Goal: Task Accomplishment & Management: Use online tool/utility

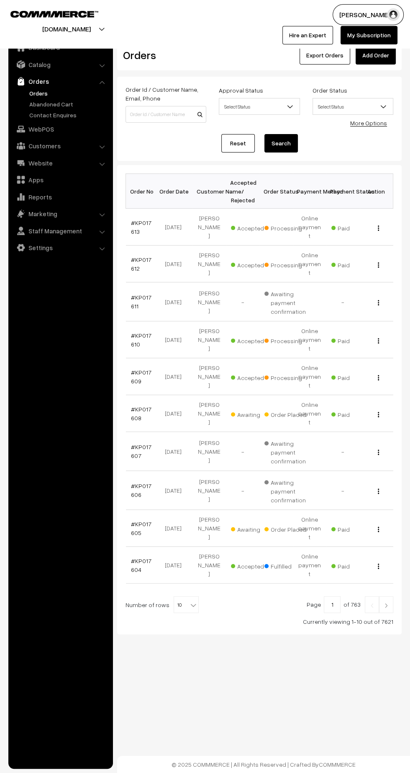
click at [131, 369] on link "#KP017609" at bounding box center [141, 377] width 21 height 16
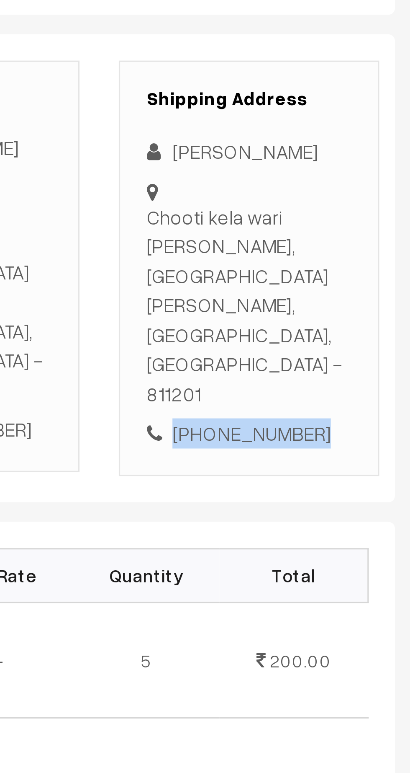
click at [361, 299] on div "[PHONE_NUMBER]" at bounding box center [355, 304] width 66 height 10
copy div "8409951385"
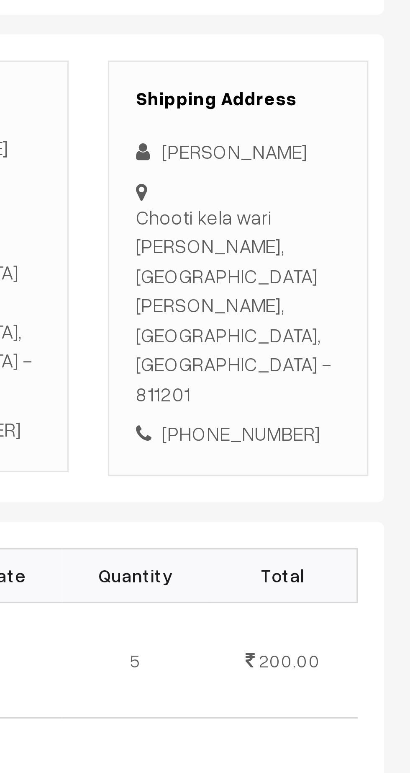
copy div "Chooti kela wari munger, Near national hospital Munger, Bihar, India - 811201"
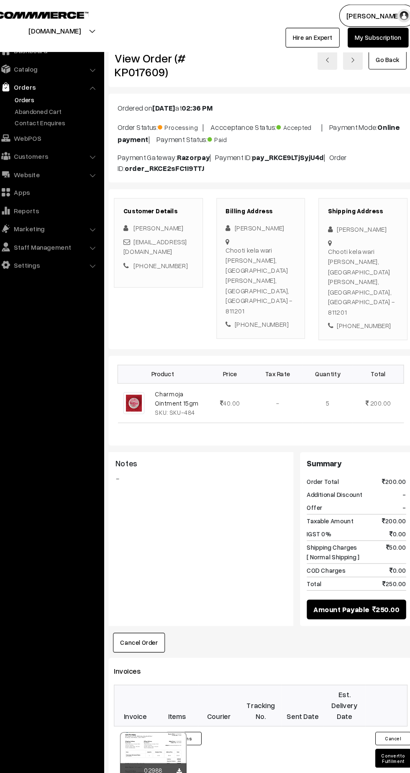
click at [375, 700] on button "Convert to Fulfilment" at bounding box center [384, 709] width 34 height 18
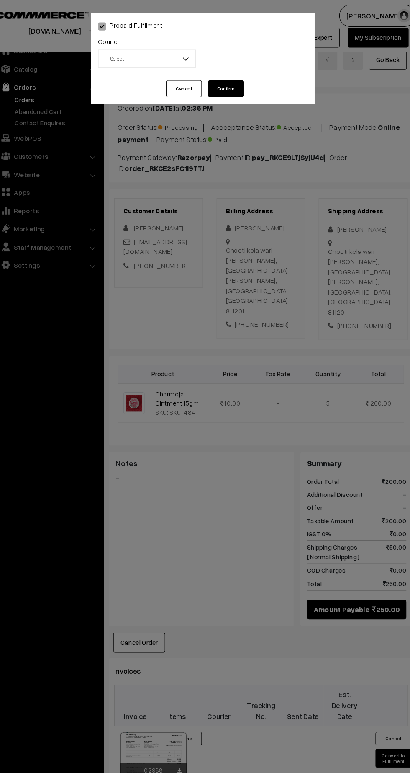
click at [158, 49] on span "-- Select --" at bounding box center [153, 55] width 91 height 15
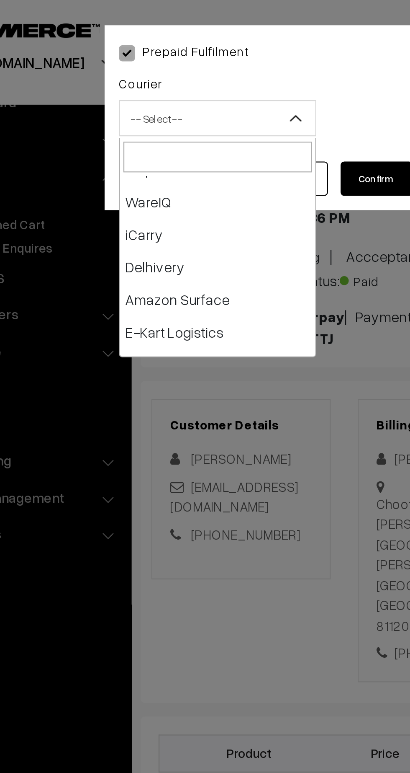
scroll to position [26, 0]
select select "5"
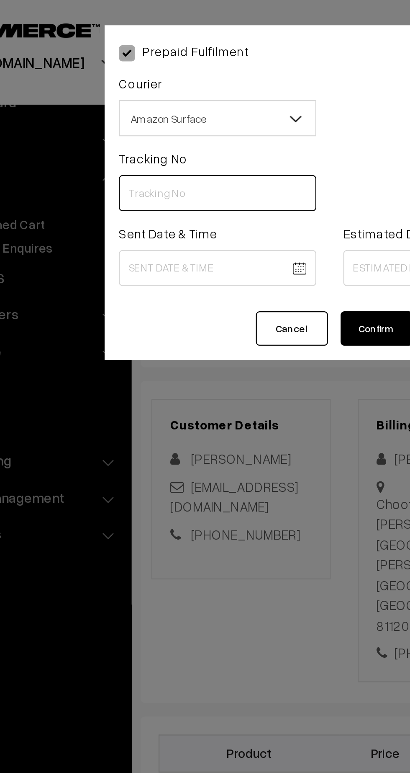
paste input "363585763112"
type input "363585763112"
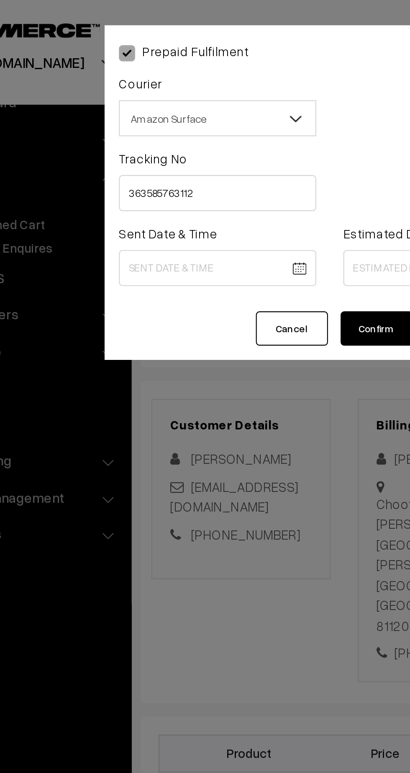
click at [152, 125] on body "Thank you for showing interest. Our team will call you shortly. Close kirtiphar…" at bounding box center [205, 506] width 410 height 1012
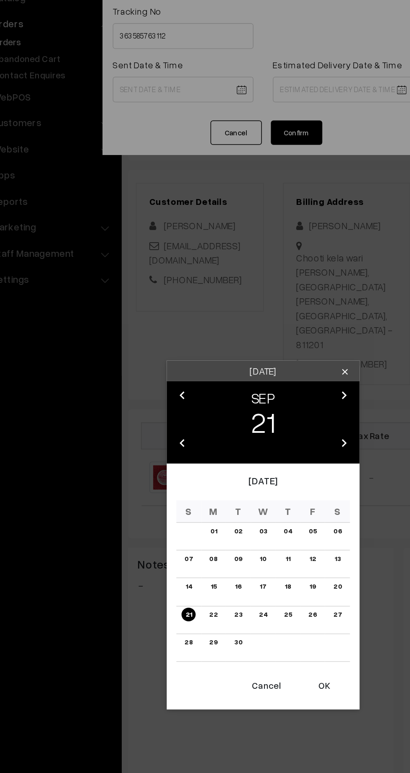
click at [173, 466] on link "22" at bounding box center [173, 465] width 10 height 9
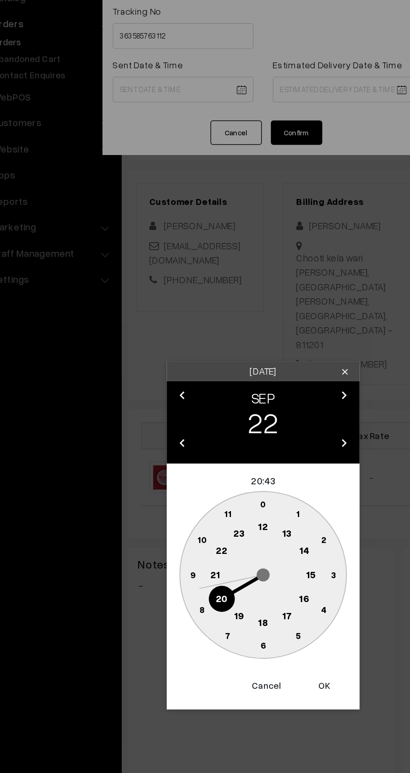
click at [205, 412] on circle at bounding box center [205, 408] width 17 height 17
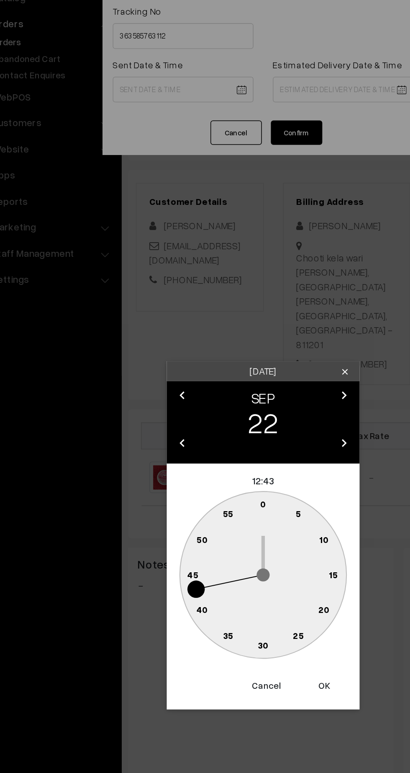
click at [159, 439] on text "45" at bounding box center [159, 439] width 7 height 7
type input "22-09-2025 12:45"
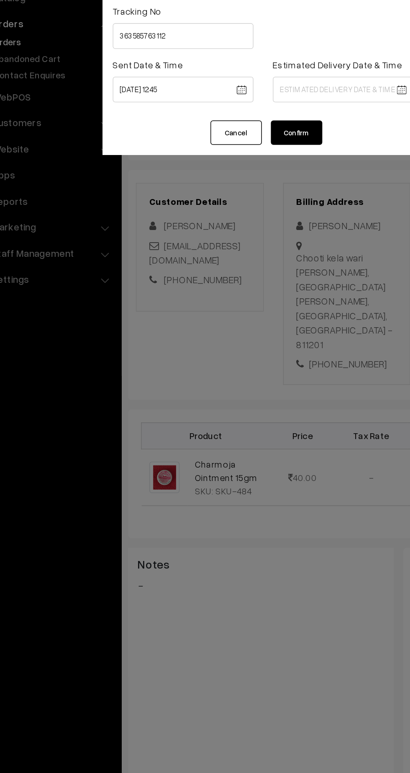
click at [256, 125] on body "Thank you for showing interest. Our team will call you shortly. Close kirtiphar…" at bounding box center [205, 506] width 410 height 1012
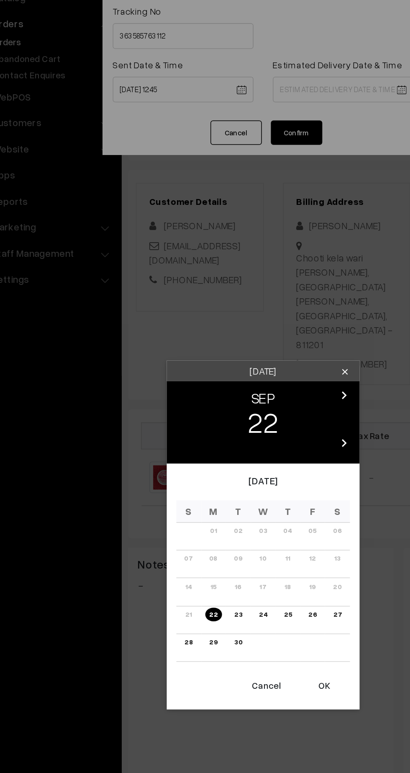
click at [254, 466] on link "27" at bounding box center [253, 465] width 10 height 9
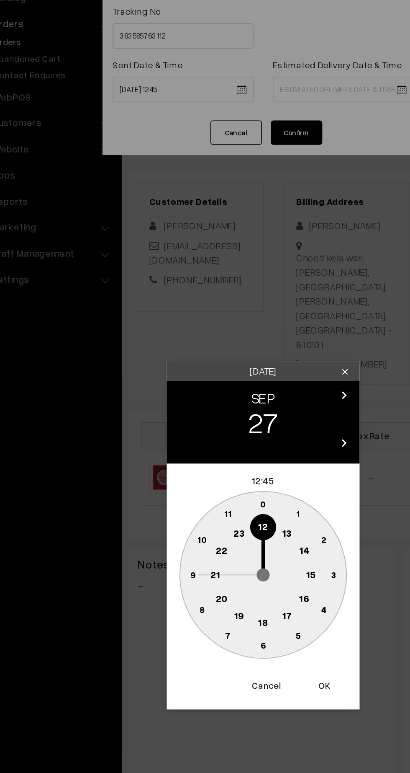
click at [177, 440] on text "21" at bounding box center [174, 440] width 6 height 8
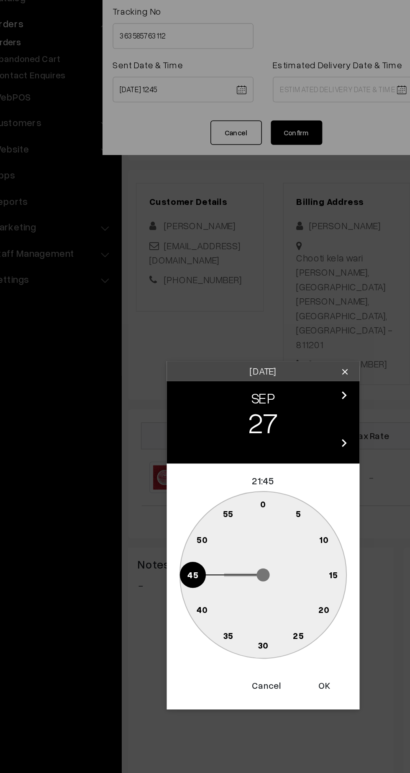
click at [208, 490] on circle at bounding box center [205, 485] width 17 height 17
type input "27-09-2025 21:30"
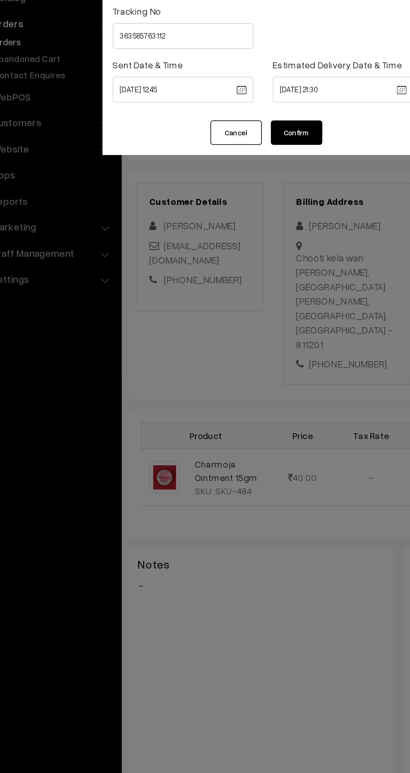
click at [232, 145] on button "Confirm" at bounding box center [227, 152] width 34 height 16
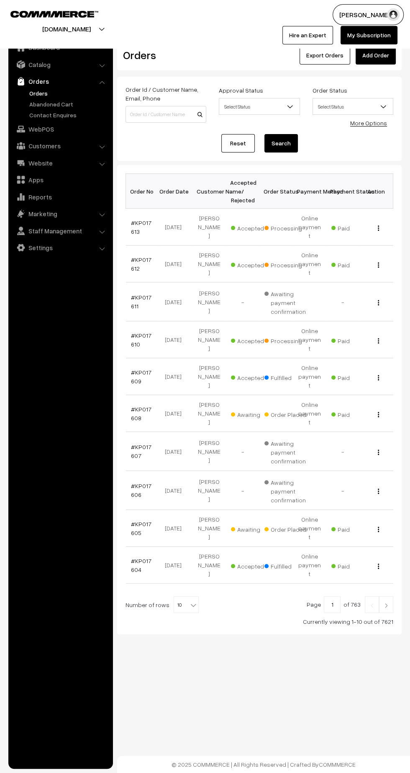
click at [133, 332] on link "#KP017610" at bounding box center [141, 340] width 21 height 16
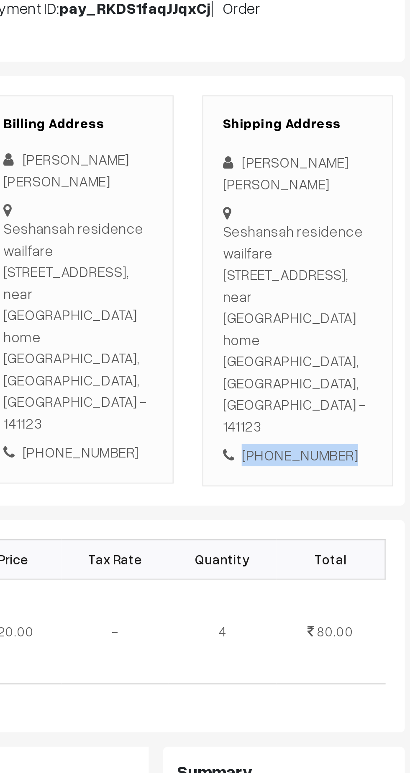
click at [369, 337] on div "[PHONE_NUMBER]" at bounding box center [355, 342] width 66 height 10
copy div "8557984034"
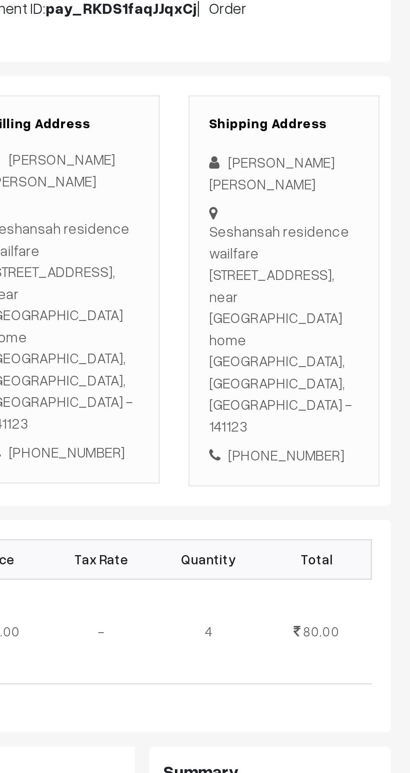
copy div "Seshansah residence [STREET_ADDRESS]"
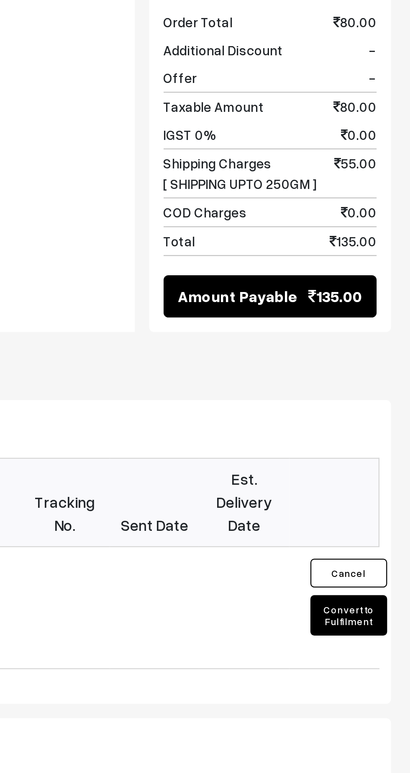
scroll to position [116, 0]
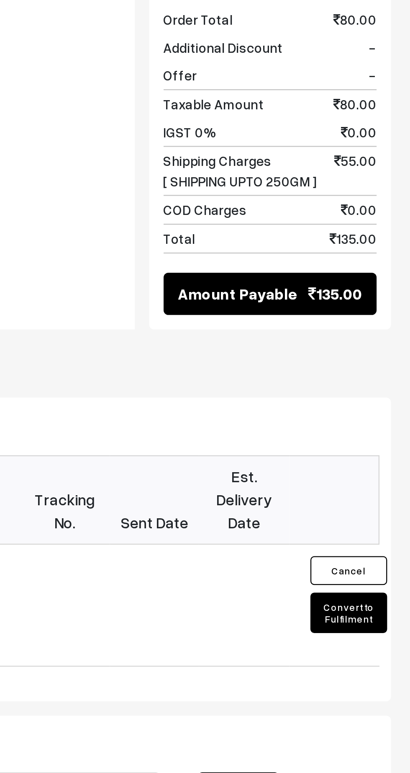
click at [387, 630] on button "Convert to Fulfilment" at bounding box center [384, 639] width 34 height 18
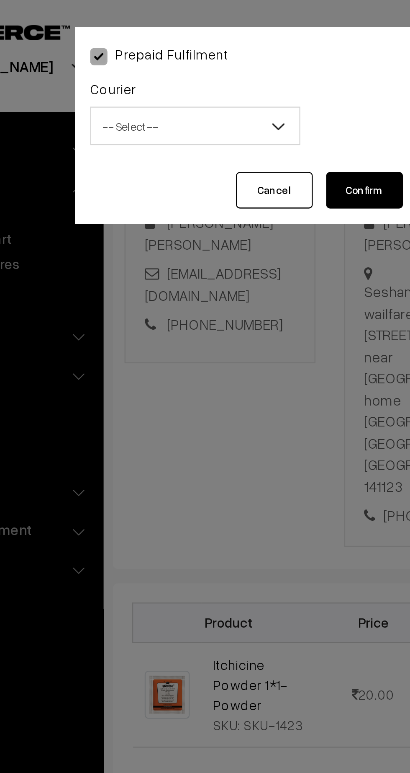
click at [155, 55] on span "-- Select --" at bounding box center [153, 55] width 91 height 15
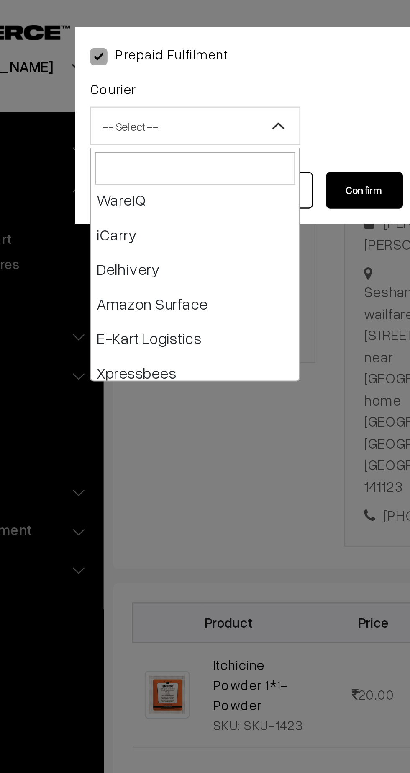
scroll to position [49, 0]
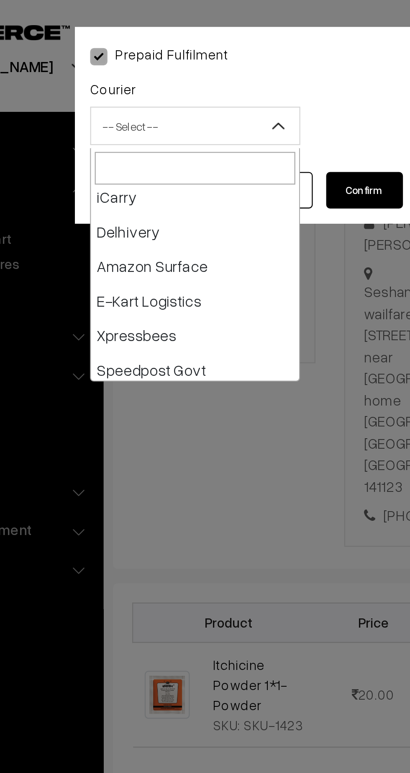
select select "5"
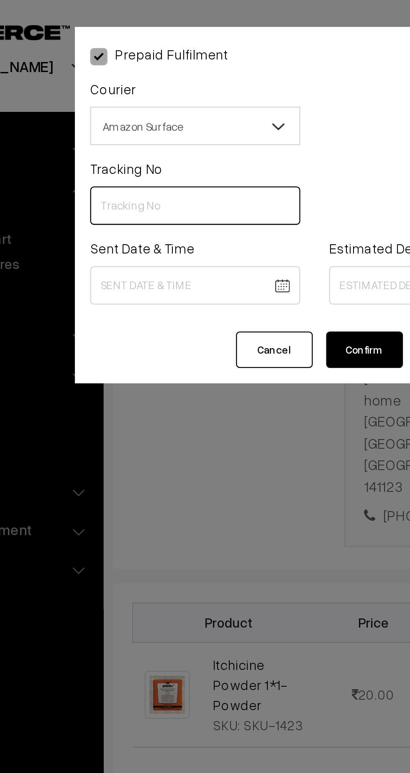
paste input "363585786203"
type input "363585786203"
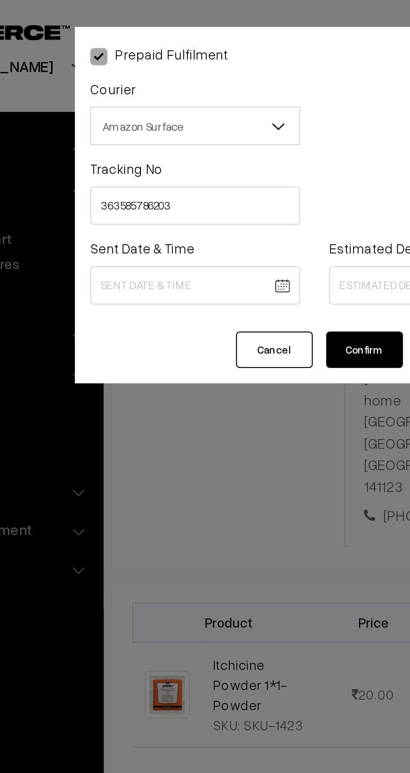
click at [157, 123] on body "Thank you for showing interest. Our team will call you shortly. Close kirtiphar…" at bounding box center [205, 413] width 410 height 1058
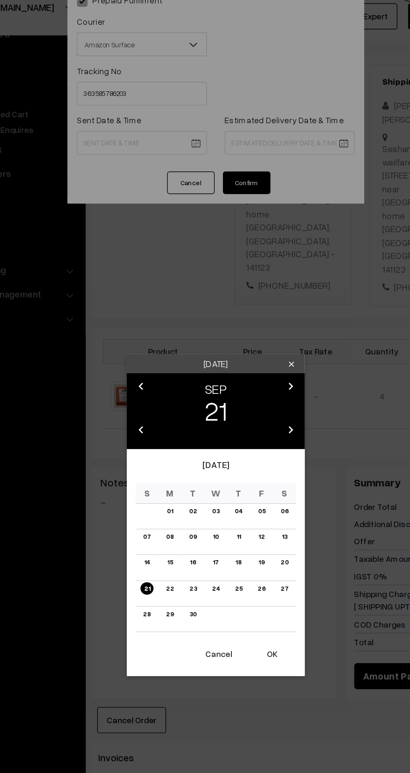
scroll to position [116, 0]
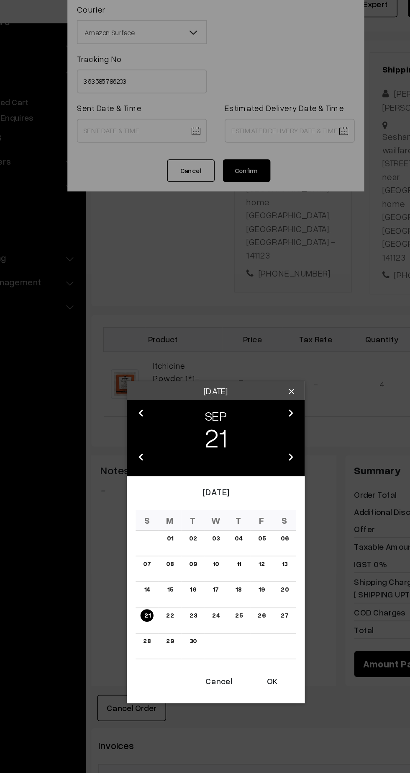
click at [173, 466] on link "22" at bounding box center [173, 465] width 10 height 9
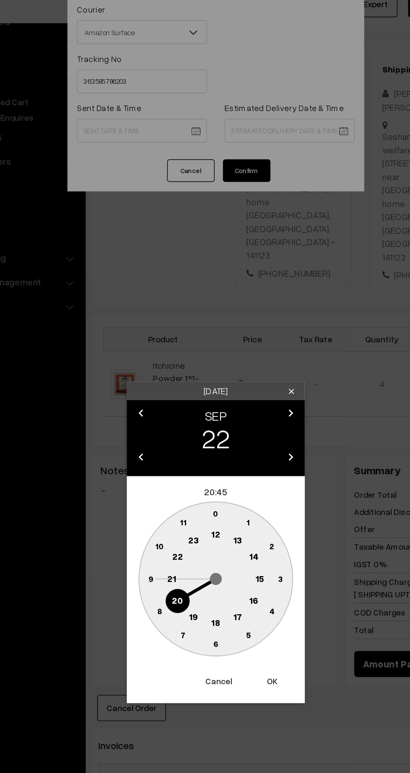
click at [203, 410] on text "12" at bounding box center [205, 409] width 6 height 8
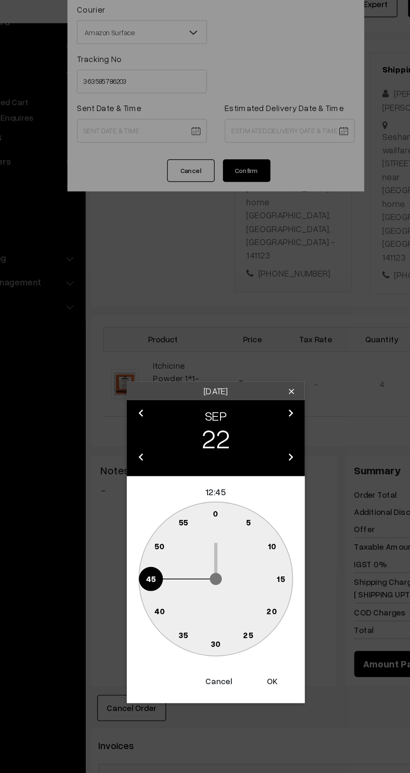
click at [251, 510] on button "OK" at bounding box center [245, 512] width 34 height 18
type input "22-09-2025 12:45"
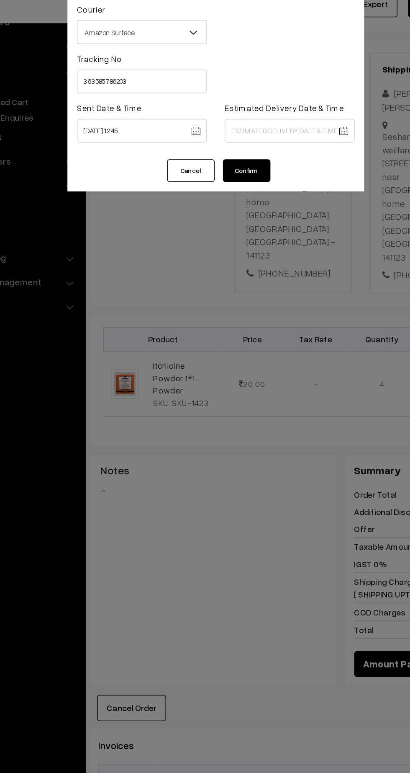
click at [281, 103] on div "Tracking No 363585786203" at bounding box center [205, 85] width 209 height 35
click at [288, 122] on body "Thank you for showing interest. Our team will call you shortly. Close kirtiphar…" at bounding box center [205, 413] width 410 height 1058
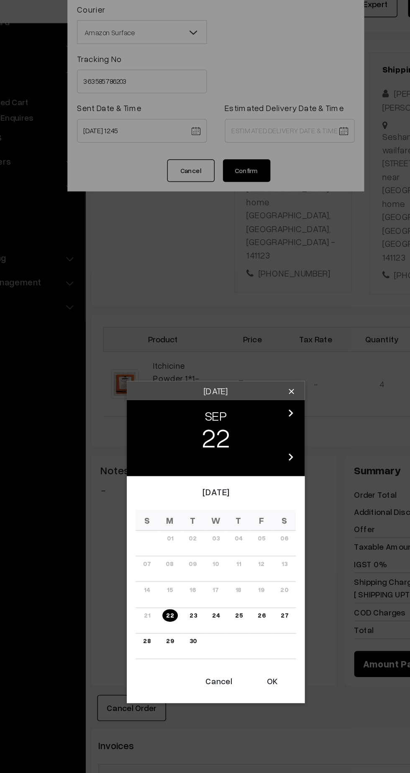
click at [254, 468] on link "27" at bounding box center [253, 465] width 10 height 9
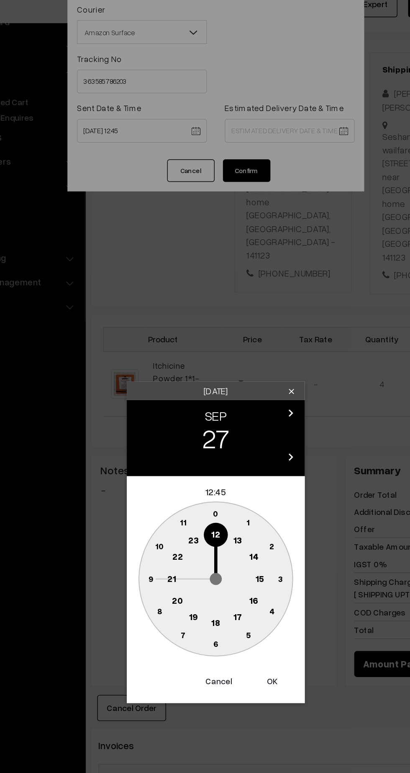
click at [174, 442] on text "21" at bounding box center [174, 440] width 6 height 8
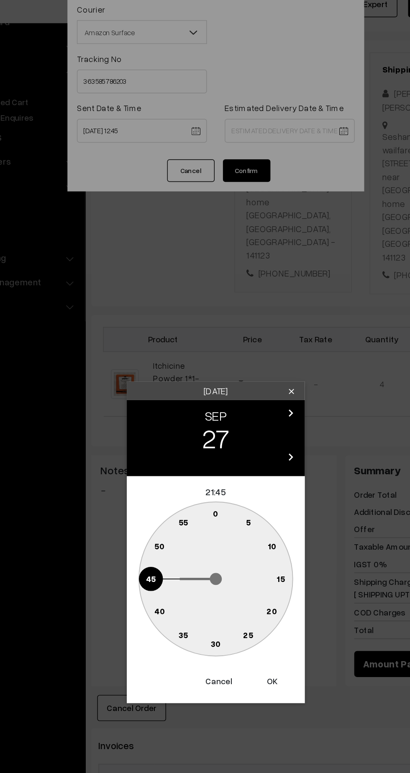
click at [208, 485] on text "30" at bounding box center [205, 485] width 7 height 7
type input "27-09-2025 21:30"
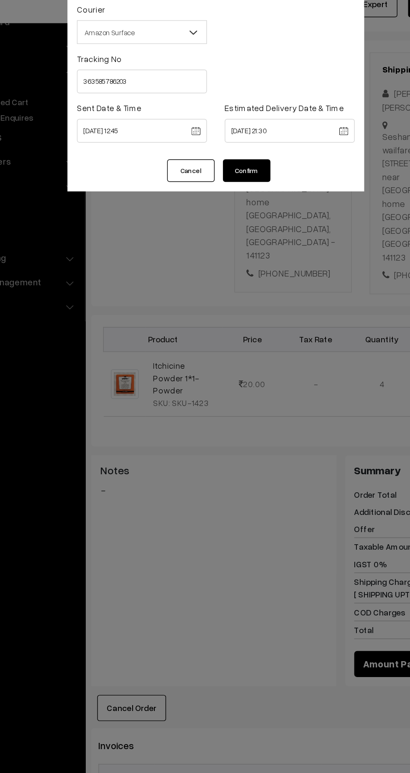
click at [240, 155] on button "Confirm" at bounding box center [227, 152] width 34 height 16
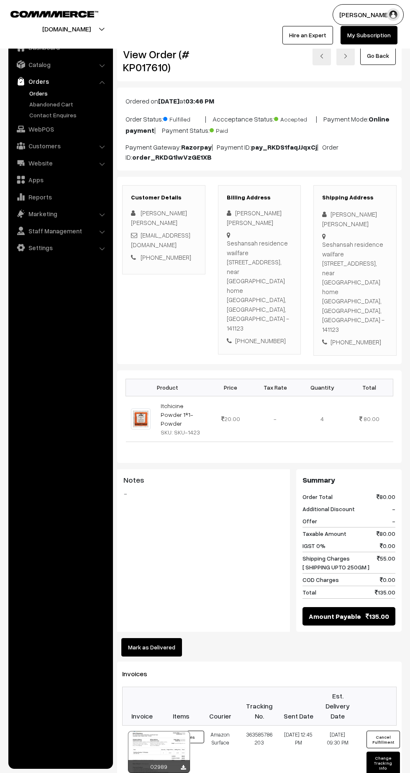
scroll to position [116, 0]
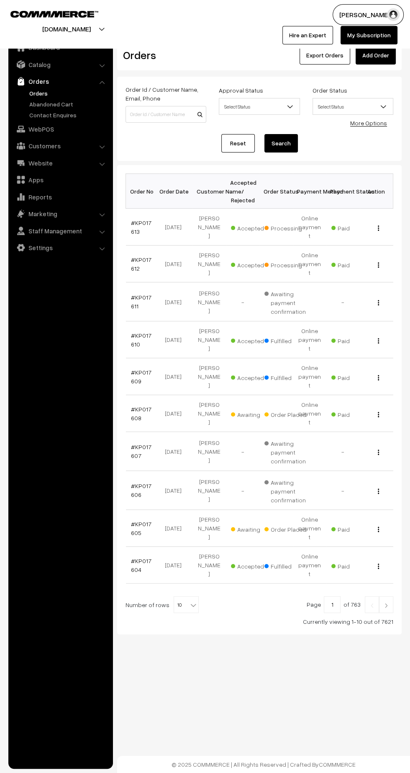
click at [135, 256] on link "#KP017612" at bounding box center [141, 264] width 21 height 16
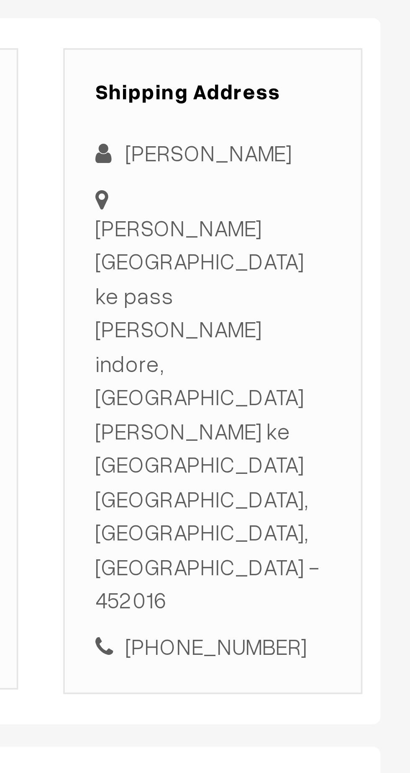
scroll to position [1, 0]
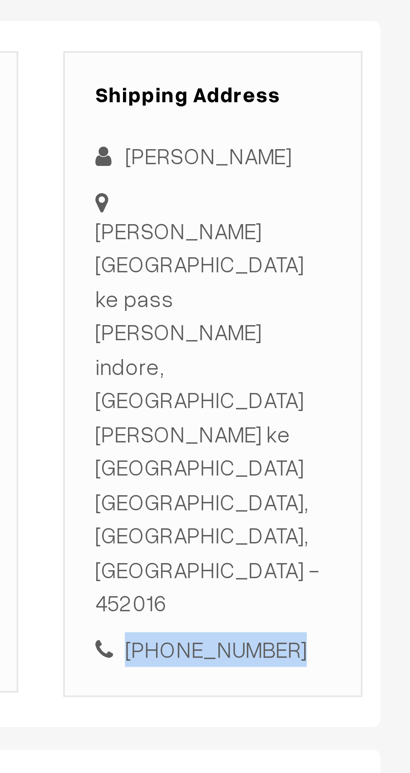
click at [367, 345] on div "+91 7415749123" at bounding box center [355, 350] width 66 height 10
copy div "7415749123"
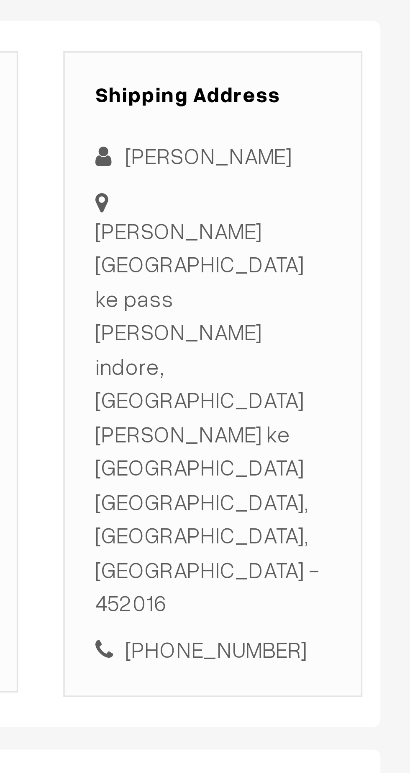
copy div "Khajrana patel hospital ke pass sharafat ngar indore, khajrana patel hospital k…"
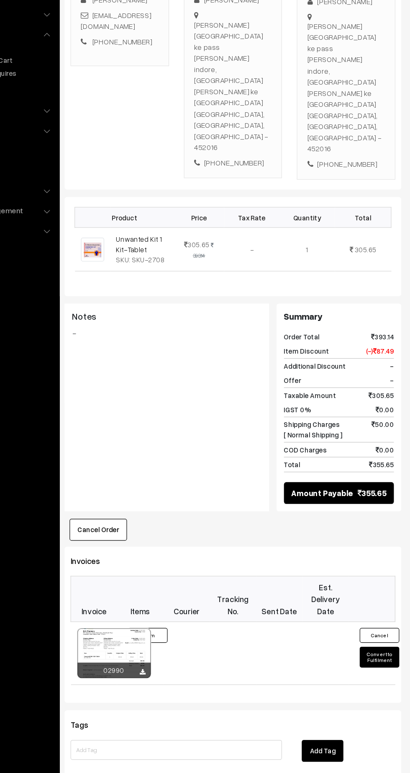
scroll to position [160, 0]
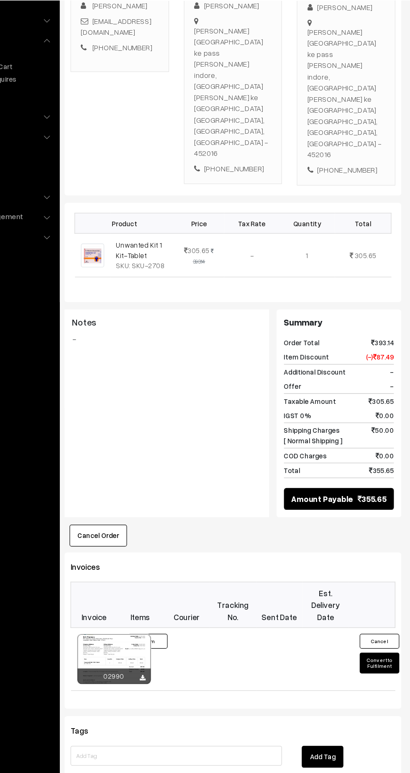
click at [388, 599] on button "Convert to Fulfilment" at bounding box center [384, 608] width 34 height 18
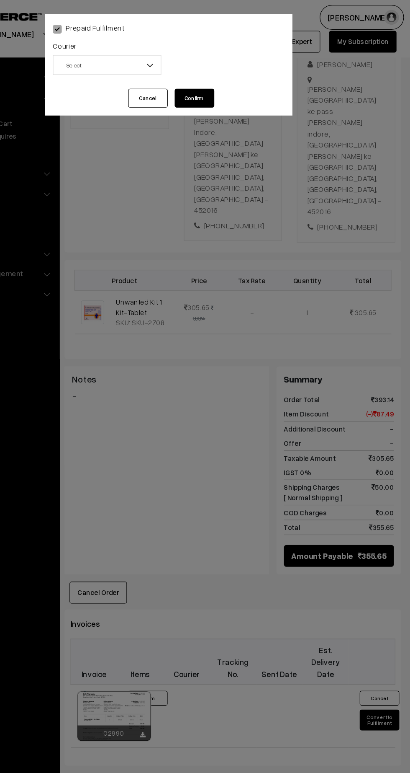
click at [143, 50] on span "-- Select --" at bounding box center [153, 55] width 91 height 15
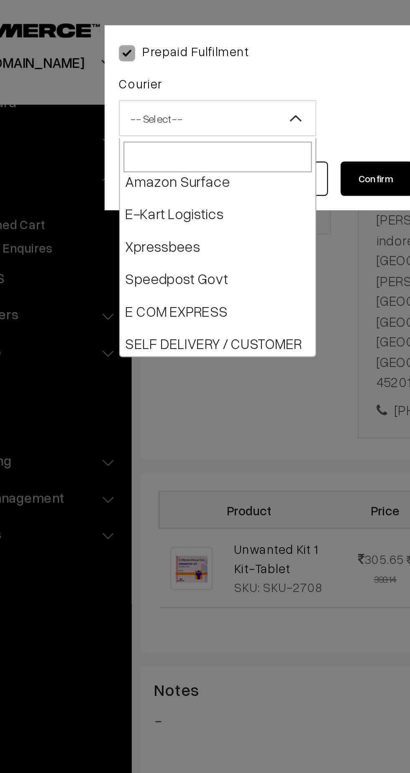
scroll to position [82, 0]
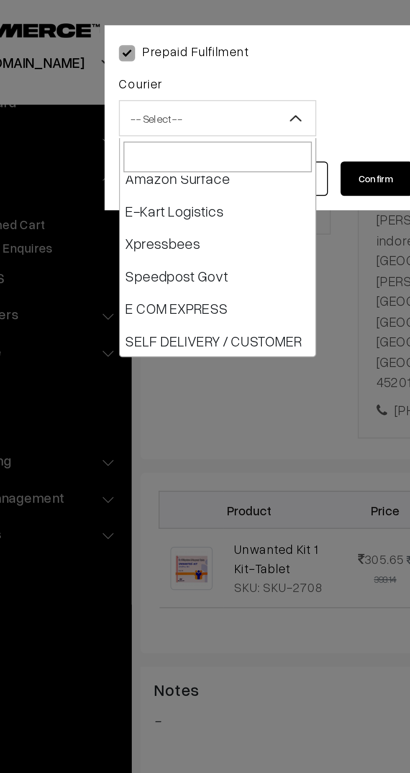
select select "5"
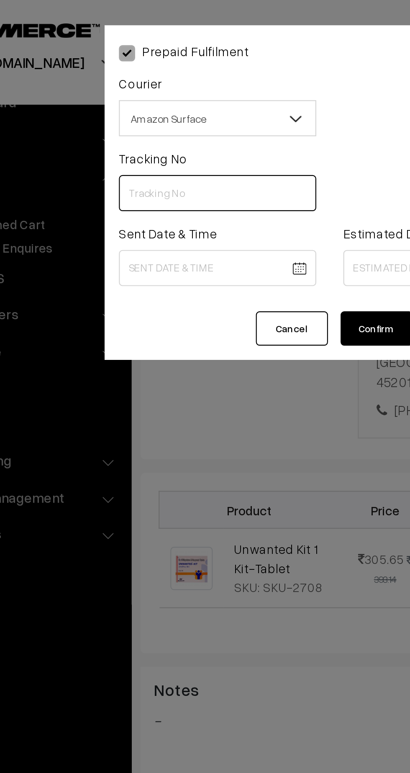
paste input "363585832290"
type input "363585832290"
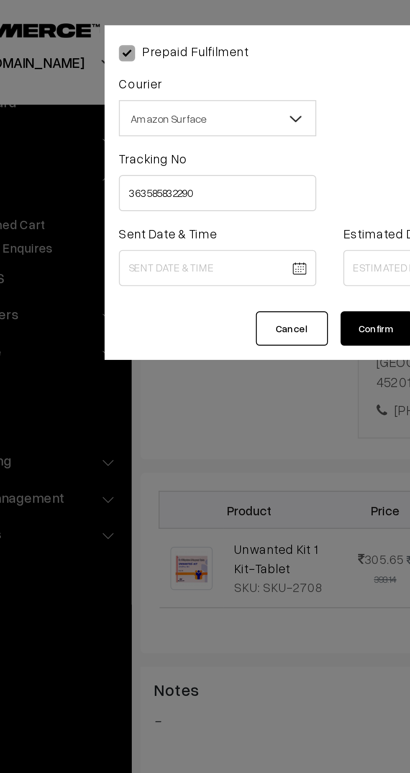
click at [142, 127] on body "Thank you for showing interest. Our team will call you shortly. Close kirtiphar…" at bounding box center [205, 376] width 410 height 1072
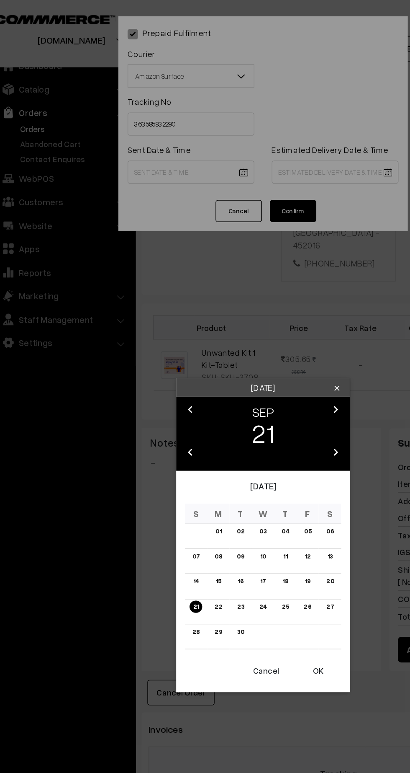
click at [173, 438] on link "22" at bounding box center [173, 438] width 10 height 9
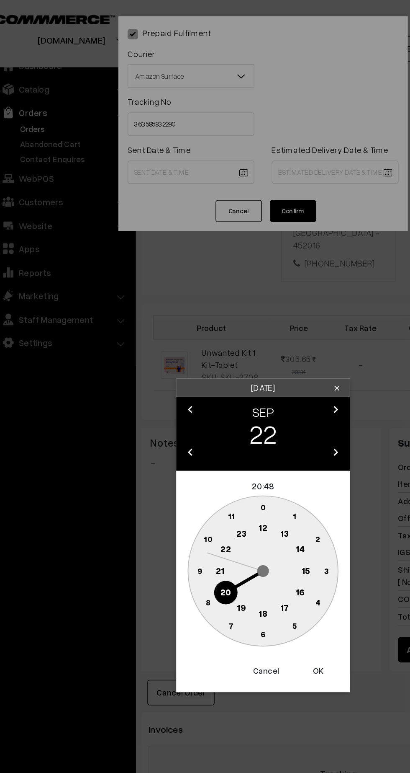
click at [211, 386] on circle at bounding box center [205, 381] width 17 height 17
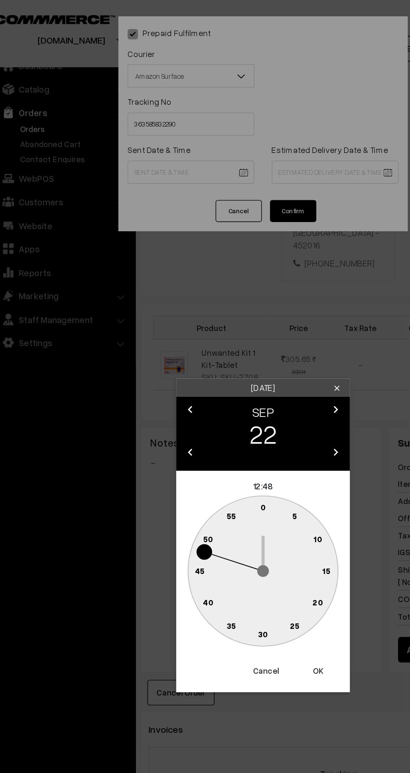
click at [159, 412] on text "45" at bounding box center [159, 411] width 7 height 7
type input "22-09-2025 12:45"
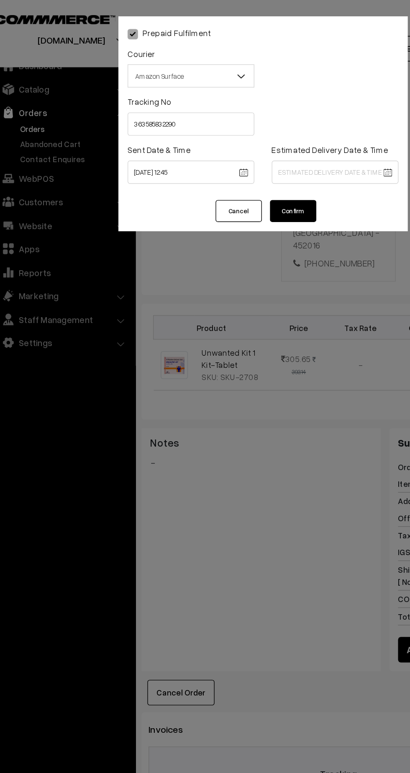
click at [262, 124] on body "Thank you for showing interest. Our team will call you shortly. Close kirtiphar…" at bounding box center [205, 376] width 410 height 1072
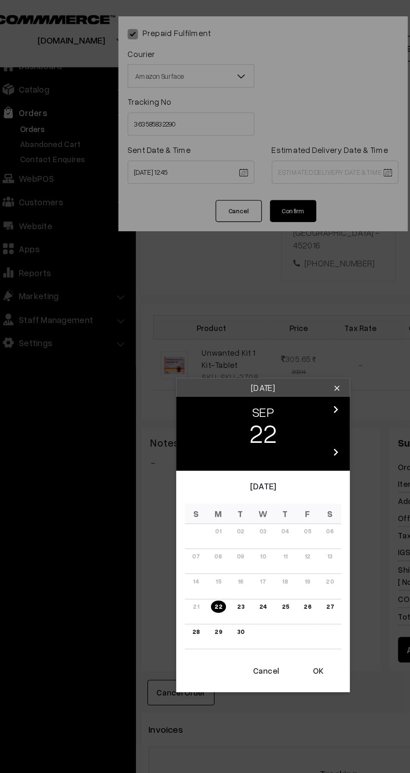
click at [257, 439] on link "27" at bounding box center [253, 438] width 10 height 9
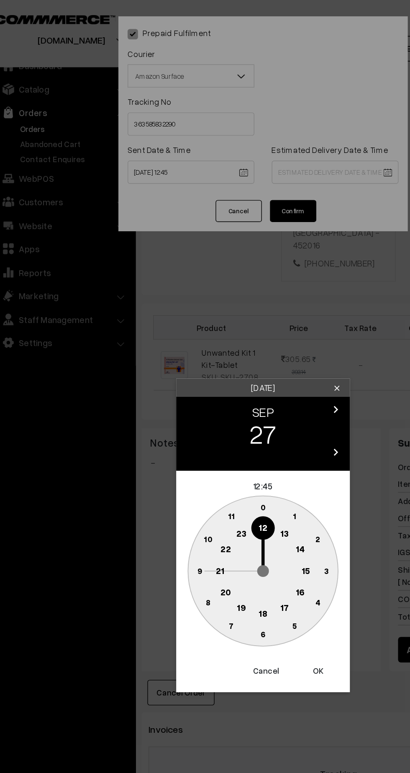
click at [173, 408] on text "21" at bounding box center [174, 412] width 6 height 8
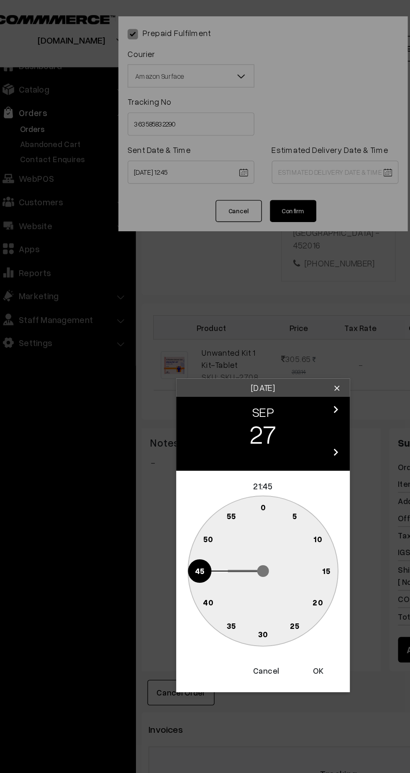
click at [208, 461] on text "30" at bounding box center [205, 457] width 7 height 7
type input "27-09-2025 21:30"
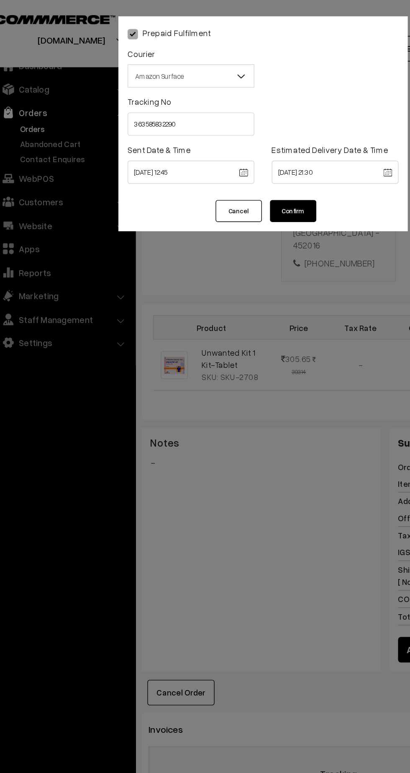
click at [238, 149] on button "Confirm" at bounding box center [227, 152] width 34 height 16
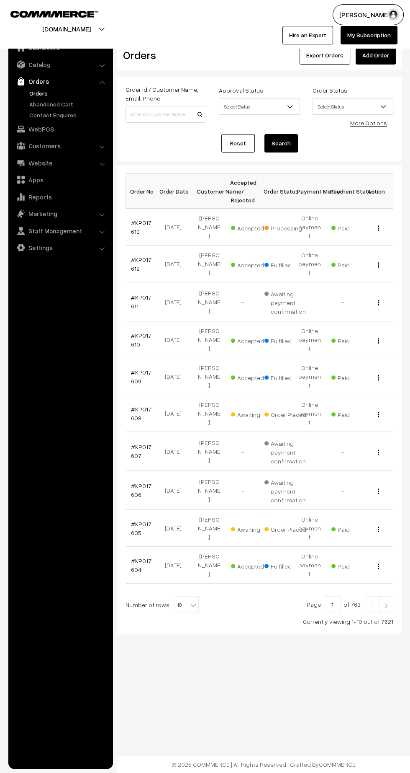
click at [133, 225] on link "#KP017613" at bounding box center [141, 227] width 21 height 16
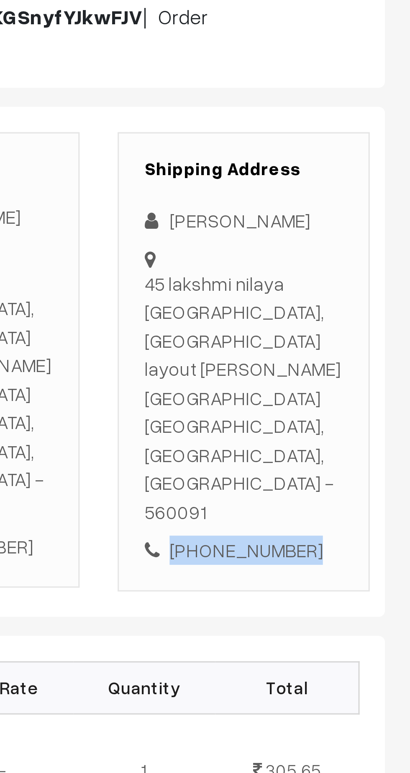
click at [366, 318] on div "[PHONE_NUMBER]" at bounding box center [355, 323] width 66 height 10
copy div "6360000156"
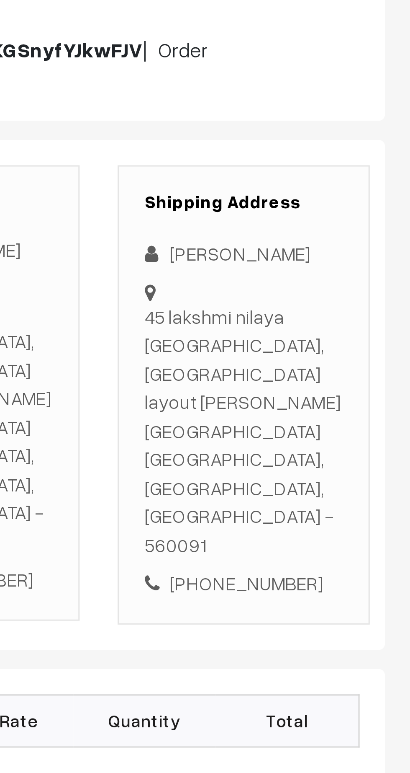
copy div "45 lakshmi nilaya ekadantha nagar, KSRTC layout mahadeshwara nagar sunadakatte …"
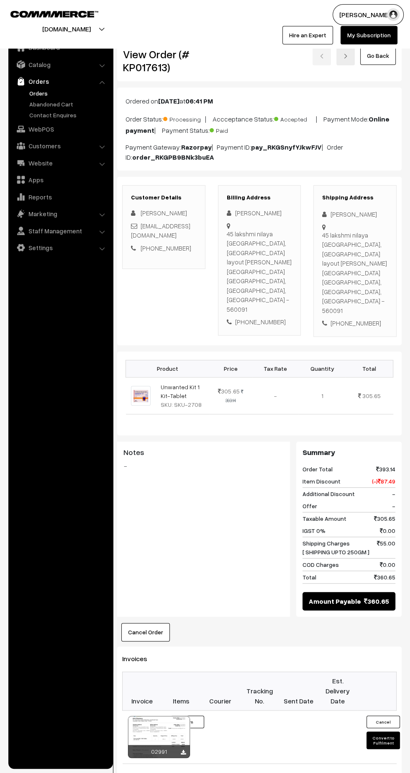
click at [384, 731] on button "Convert to Fulfilment" at bounding box center [384, 740] width 34 height 18
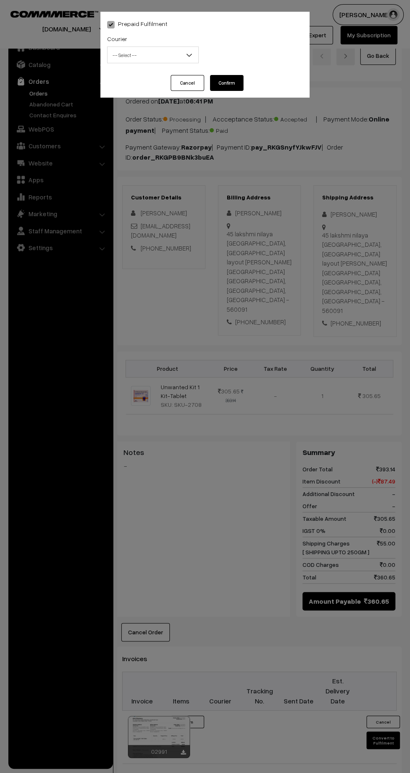
click at [162, 48] on span "-- Select --" at bounding box center [153, 55] width 91 height 15
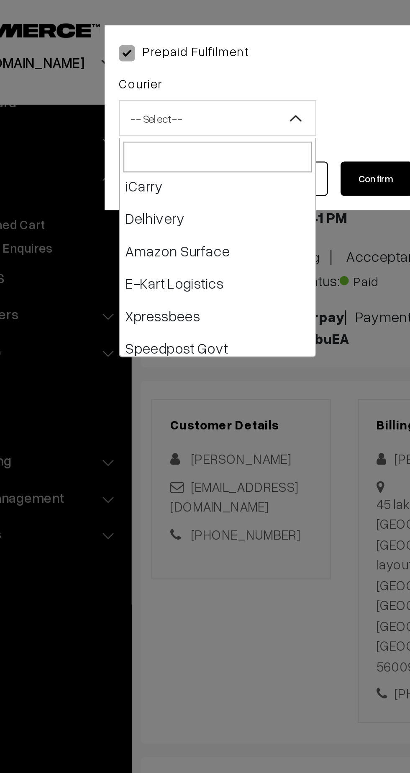
scroll to position [48, 0]
select select "5"
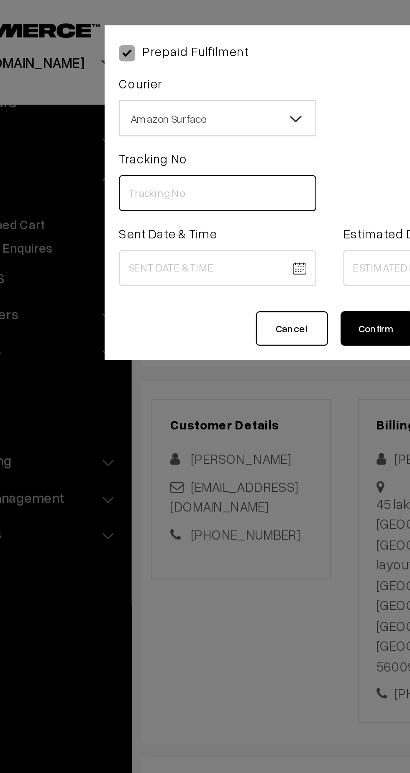
click at [162, 96] on input "text" at bounding box center [153, 89] width 92 height 17
paste input "363585788184"
type input "363585788184"
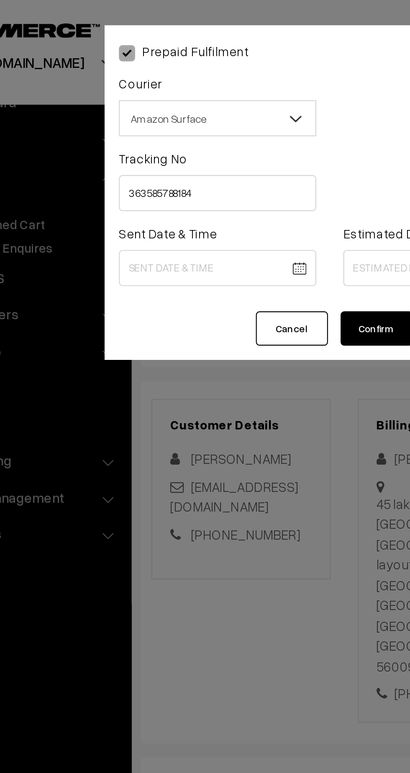
click at [144, 122] on body "Thank you for showing interest. Our team will call you shortly. Close kirtiphar…" at bounding box center [205, 521] width 410 height 1043
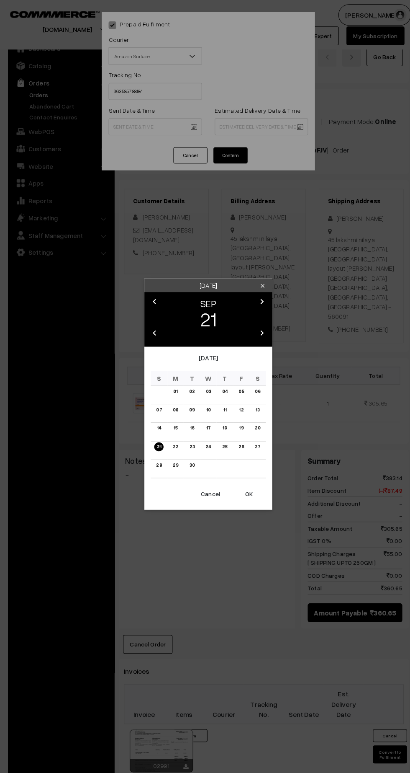
click at [175, 440] on link "22" at bounding box center [173, 438] width 10 height 9
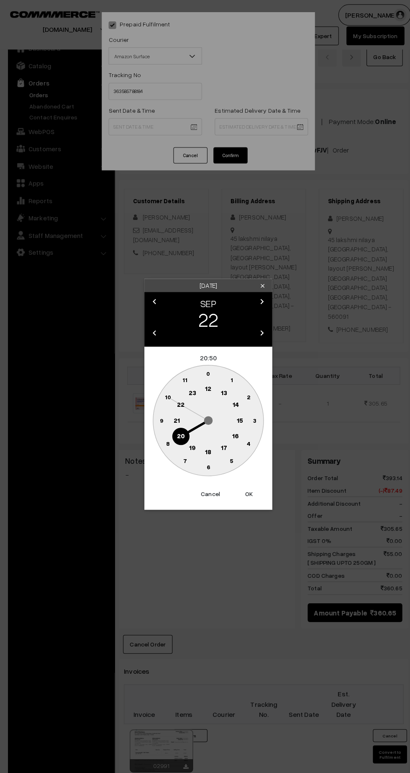
click at [205, 383] on text "12" at bounding box center [205, 381] width 6 height 8
click at [159, 414] on text "45" at bounding box center [159, 411] width 7 height 7
type input "22-09-2025 12:45"
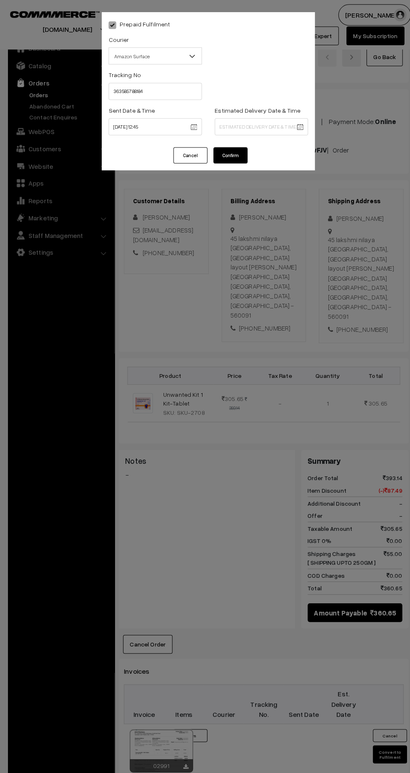
click at [278, 125] on body "Thank you for showing interest. Our team will call you shortly. Close kirtiphar…" at bounding box center [205, 521] width 410 height 1043
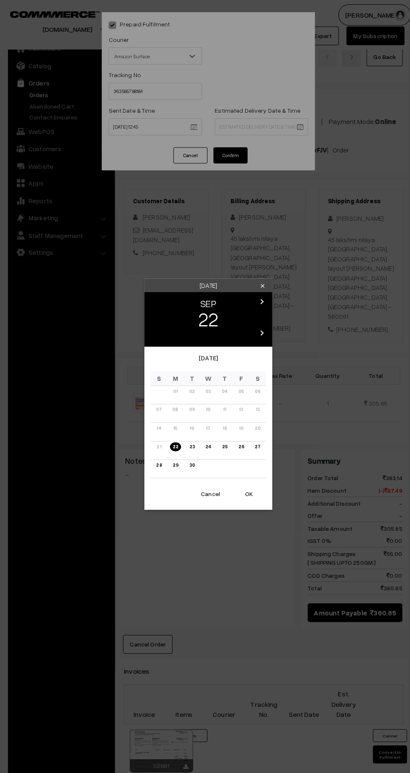
click at [153, 457] on link "28" at bounding box center [157, 456] width 10 height 9
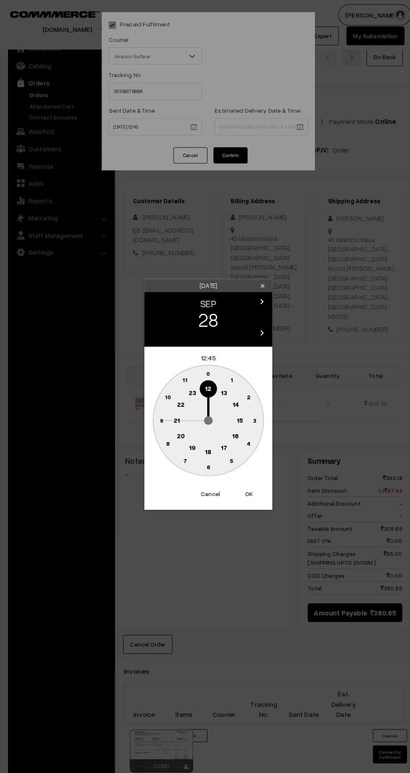
click at [173, 412] on text "21" at bounding box center [174, 412] width 6 height 8
click at [205, 459] on text "30" at bounding box center [205, 457] width 7 height 7
type input "28-09-2025 21:30"
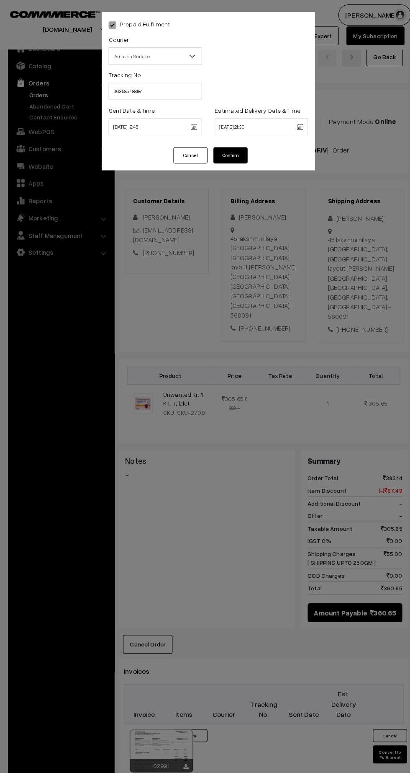
click at [242, 150] on button "Confirm" at bounding box center [227, 152] width 34 height 16
